Goal: Information Seeking & Learning: Learn about a topic

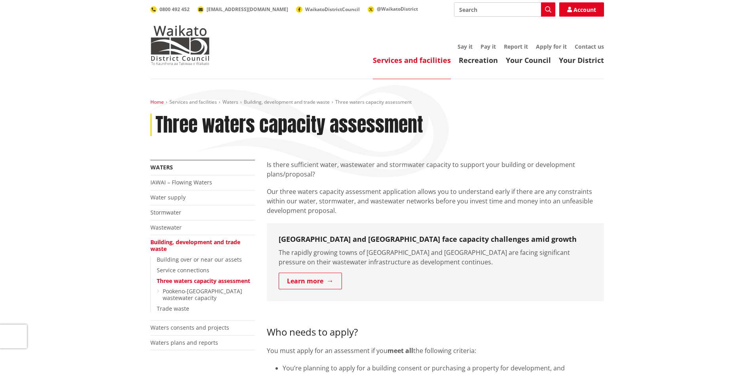
click at [162, 103] on link "Home" at bounding box center [156, 102] width 13 height 7
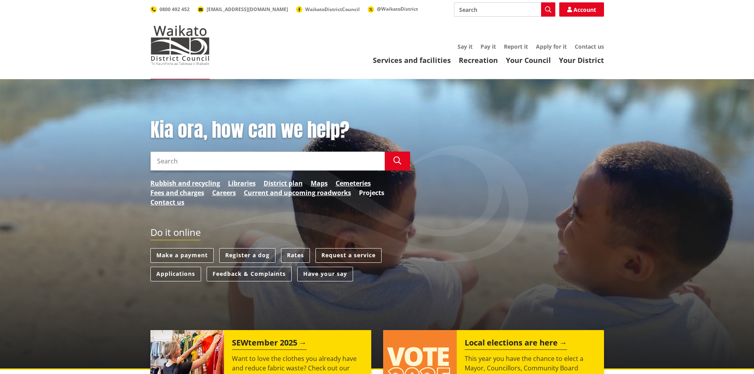
click at [372, 193] on link "Projects" at bounding box center [371, 193] width 25 height 10
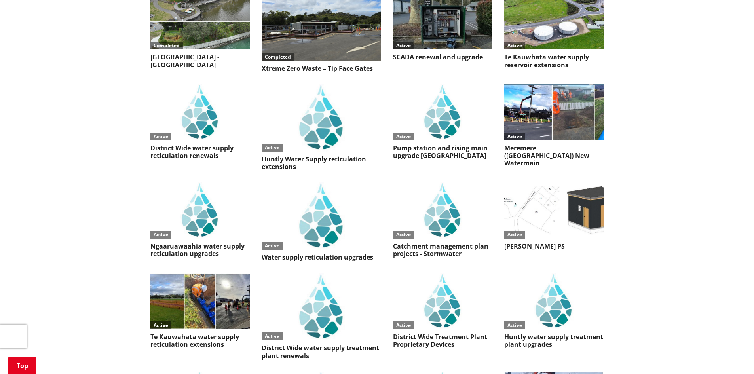
scroll to position [1702, 0]
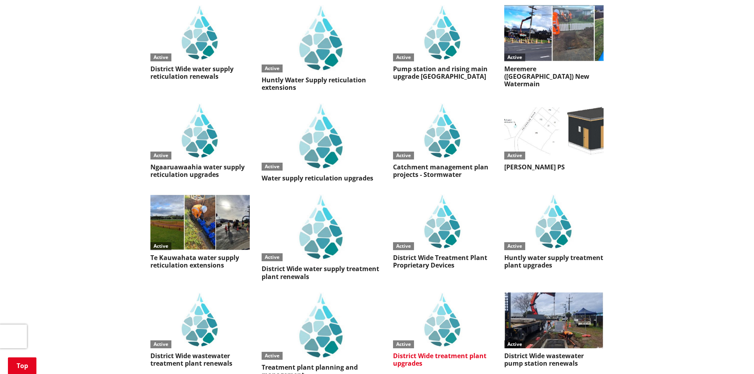
click at [436, 293] on img at bounding box center [442, 321] width 99 height 56
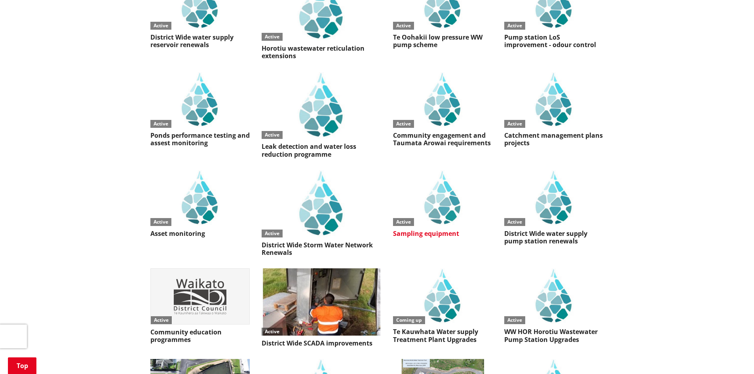
scroll to position [2376, 0]
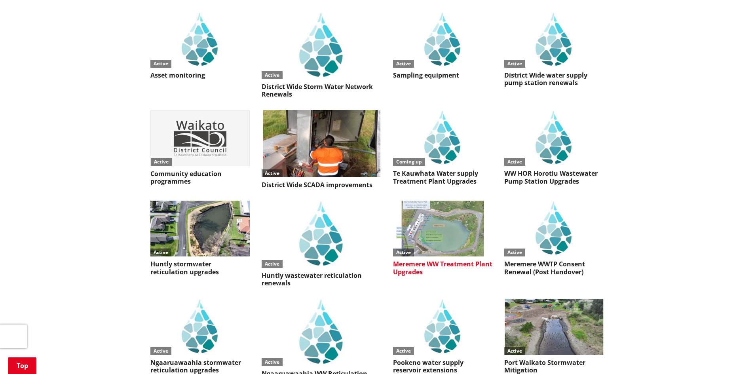
click at [438, 201] on img at bounding box center [442, 229] width 99 height 56
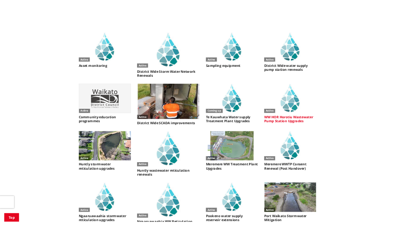
scroll to position [2113, 0]
